Goal: Task Accomplishment & Management: Manage account settings

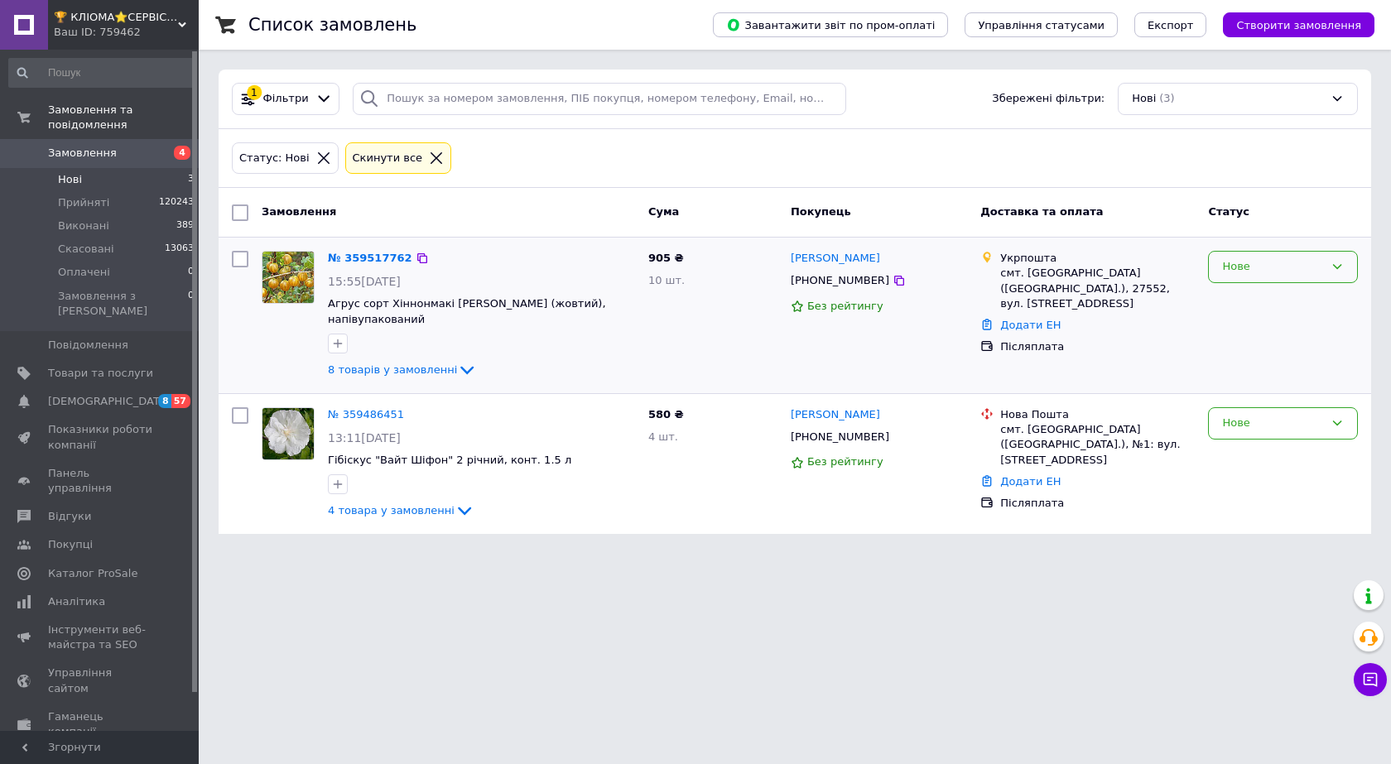
click at [1246, 276] on div "Нове" at bounding box center [1283, 267] width 150 height 32
click at [1249, 300] on li "Прийнято" at bounding box center [1282, 301] width 148 height 31
click at [369, 418] on link "№ 359486451" at bounding box center [366, 414] width 76 height 12
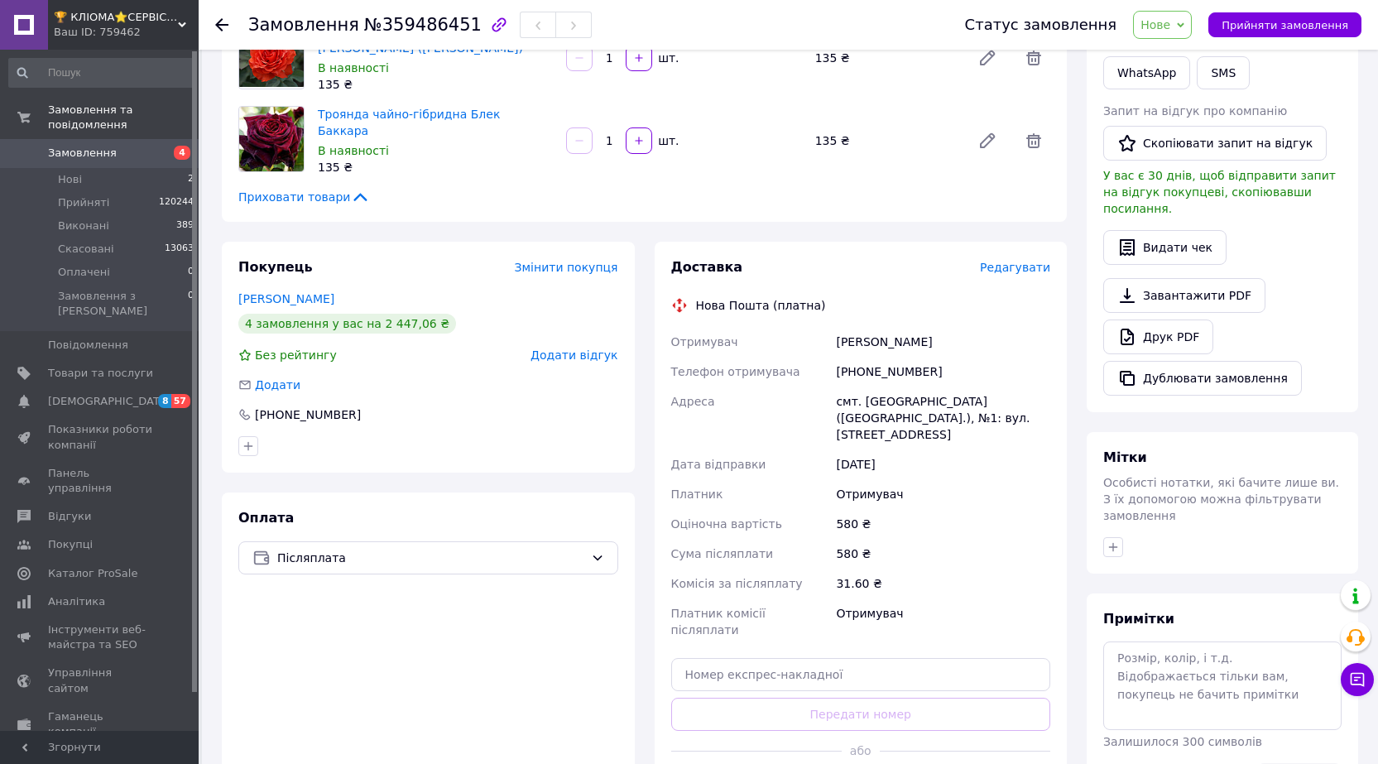
scroll to position [331, 0]
drag, startPoint x: 925, startPoint y: 365, endPoint x: 858, endPoint y: 370, distance: 67.2
click at [858, 370] on div "[PHONE_NUMBER]" at bounding box center [943, 371] width 221 height 30
copy div "0966698674"
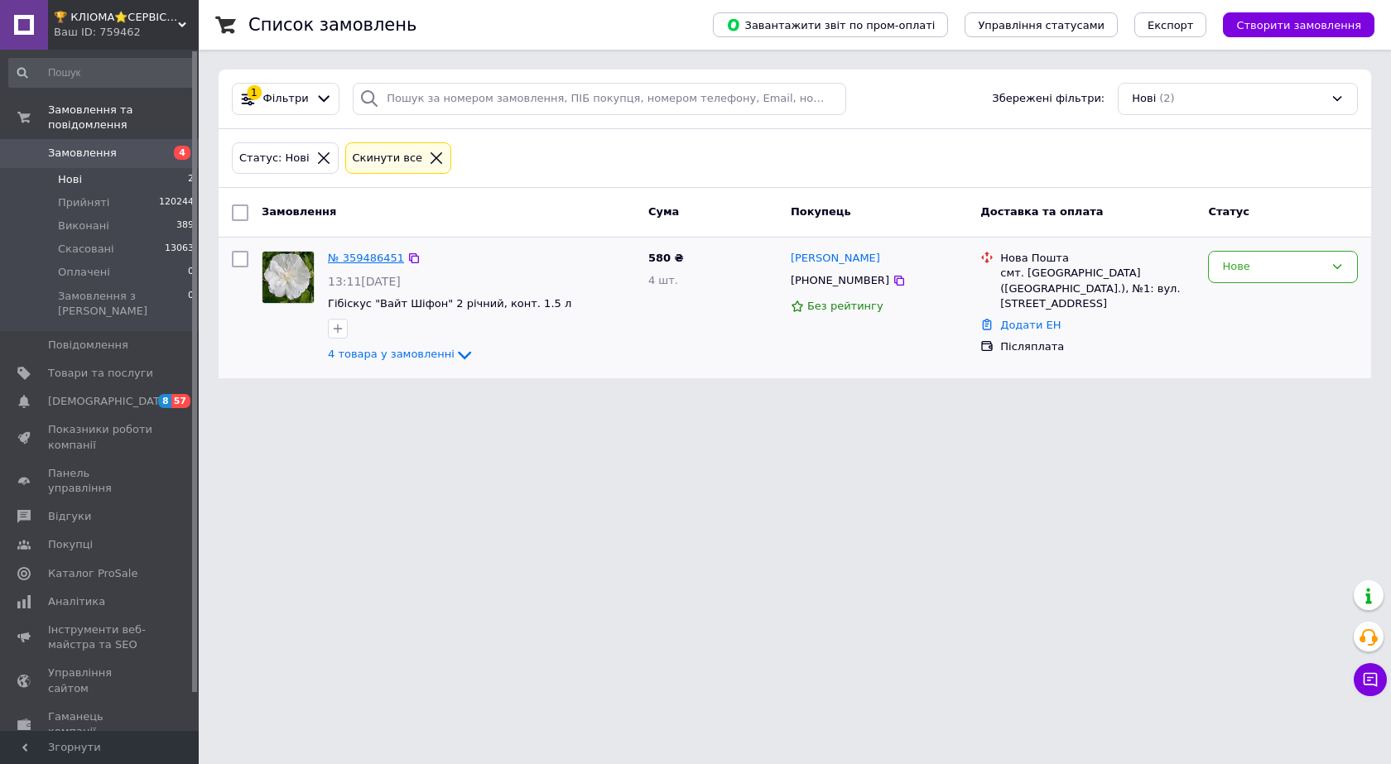
click at [365, 262] on link "№ 359486451" at bounding box center [366, 258] width 76 height 12
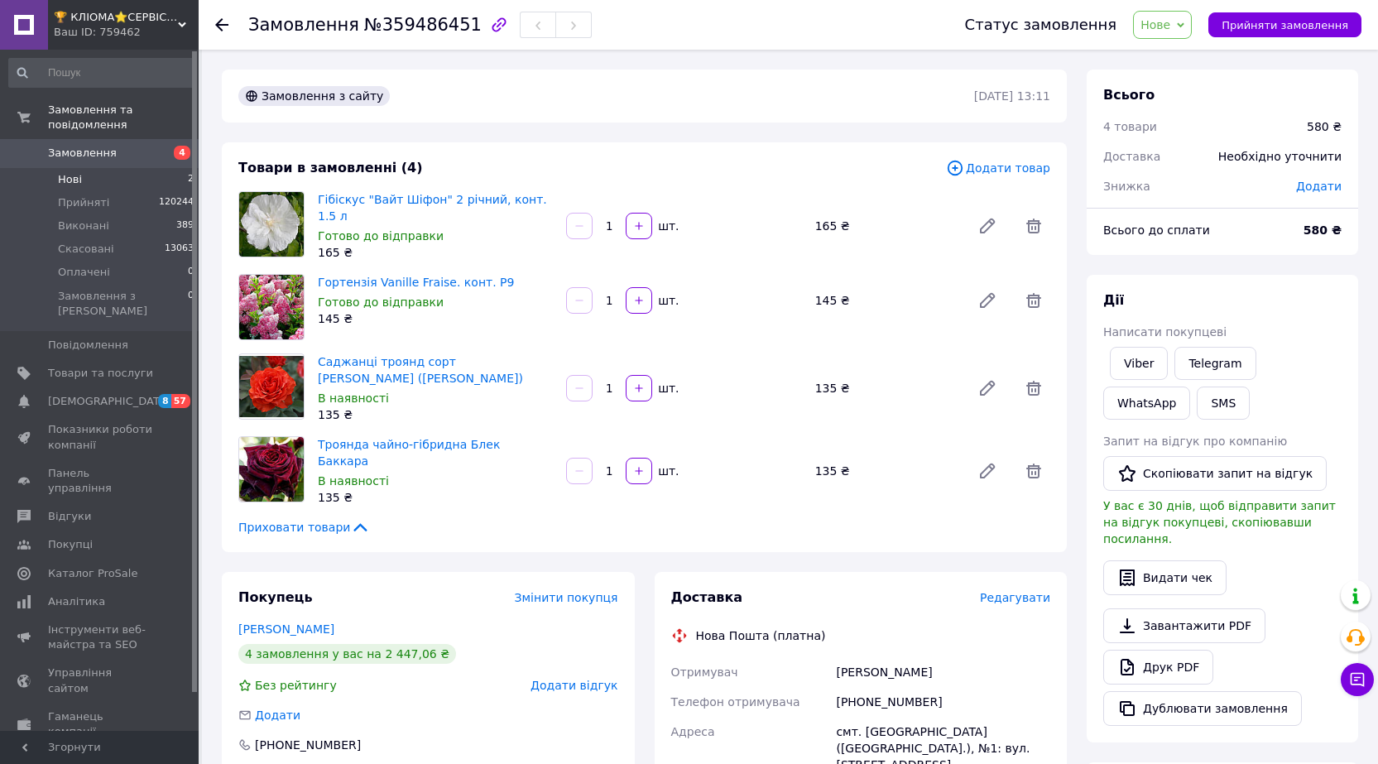
click at [106, 168] on li "Нові 2" at bounding box center [102, 179] width 204 height 23
